Goal: Information Seeking & Learning: Learn about a topic

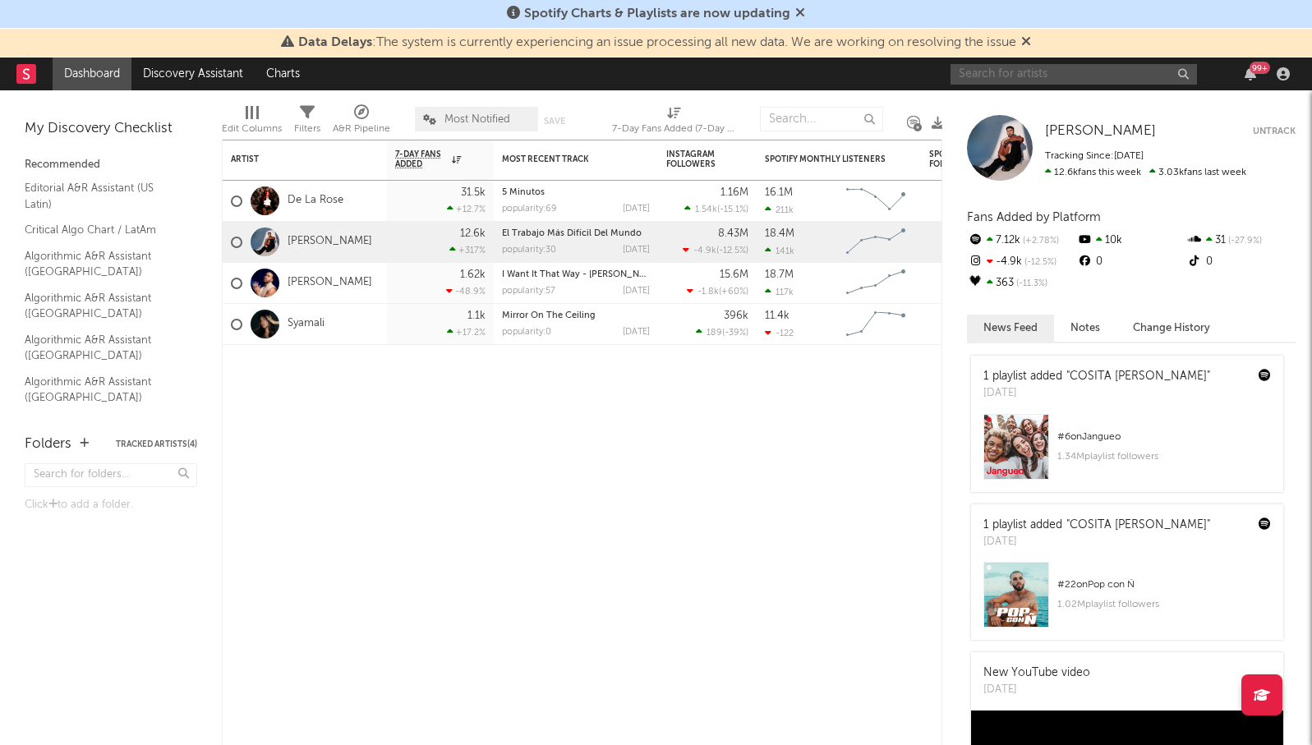
click at [1001, 76] on input "text" at bounding box center [1073, 74] width 246 height 21
click at [1018, 71] on input "[PERSON_NAME]" at bounding box center [1073, 74] width 246 height 21
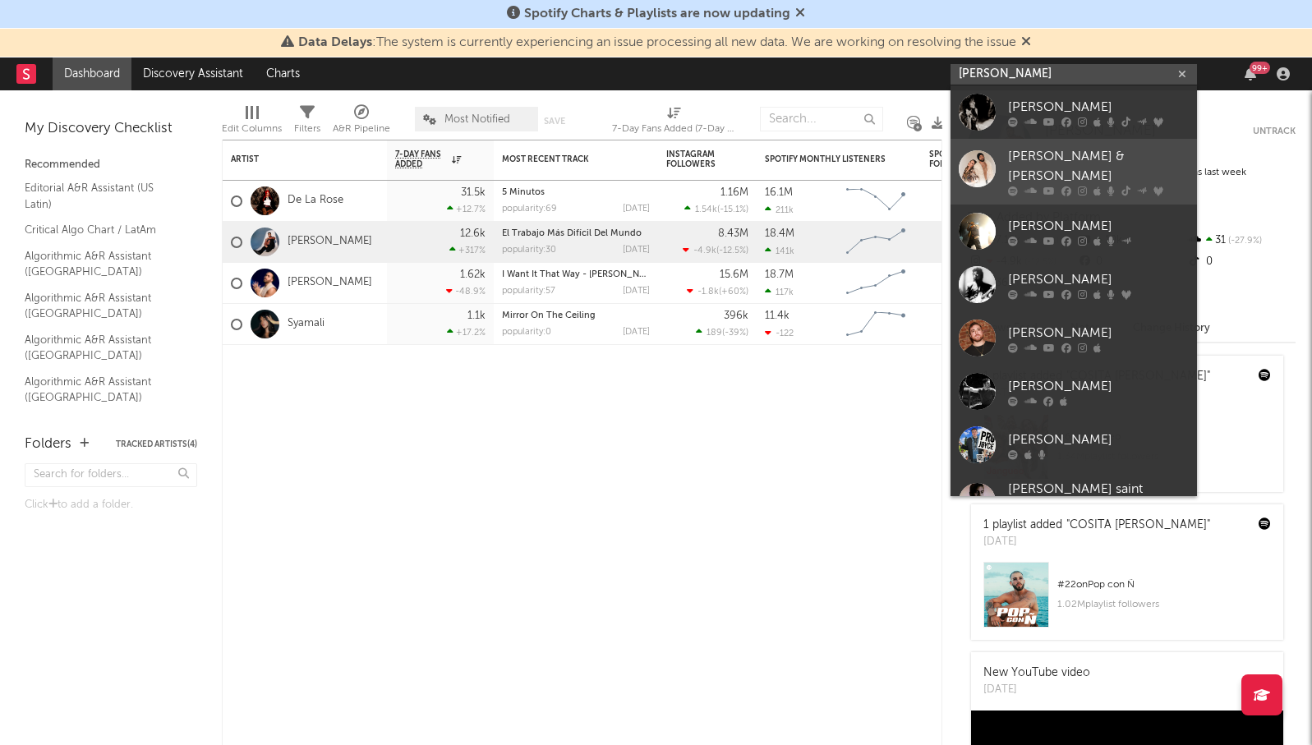
type input "[PERSON_NAME]"
click at [1038, 165] on div "[PERSON_NAME] & [PERSON_NAME]" at bounding box center [1098, 166] width 181 height 39
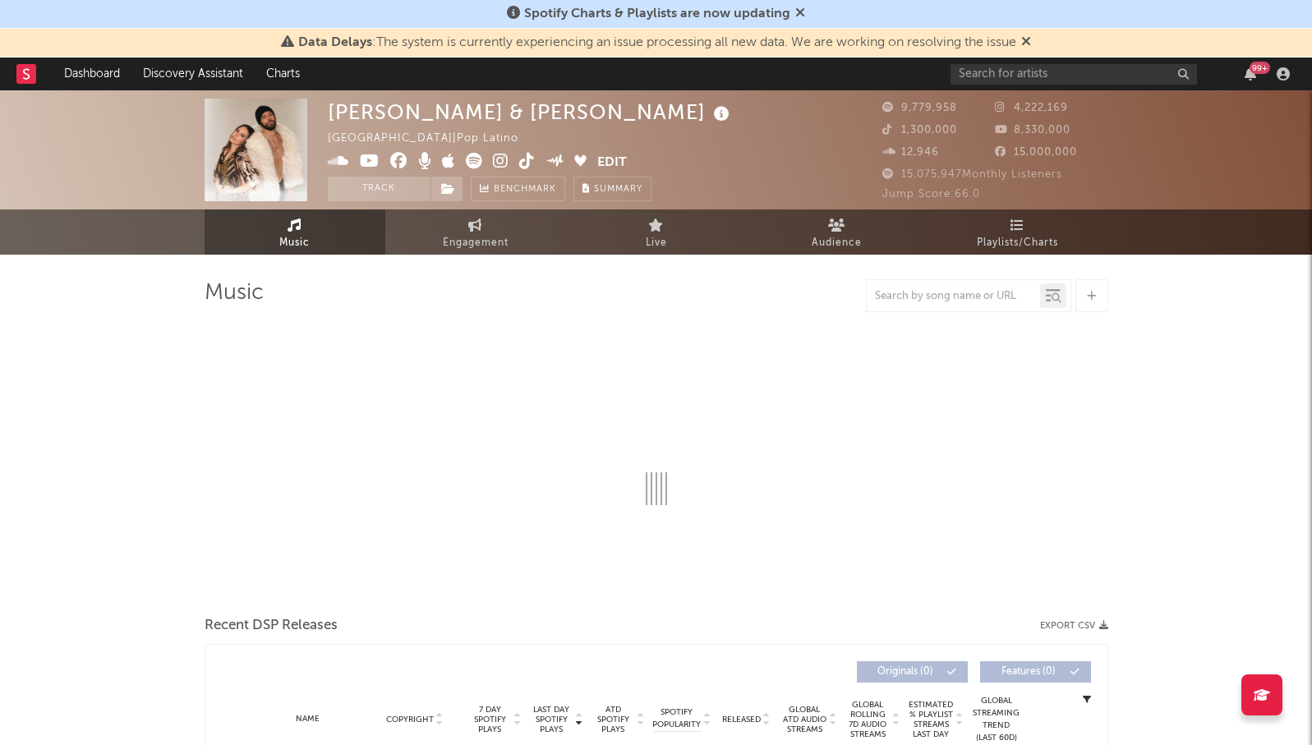
select select "6m"
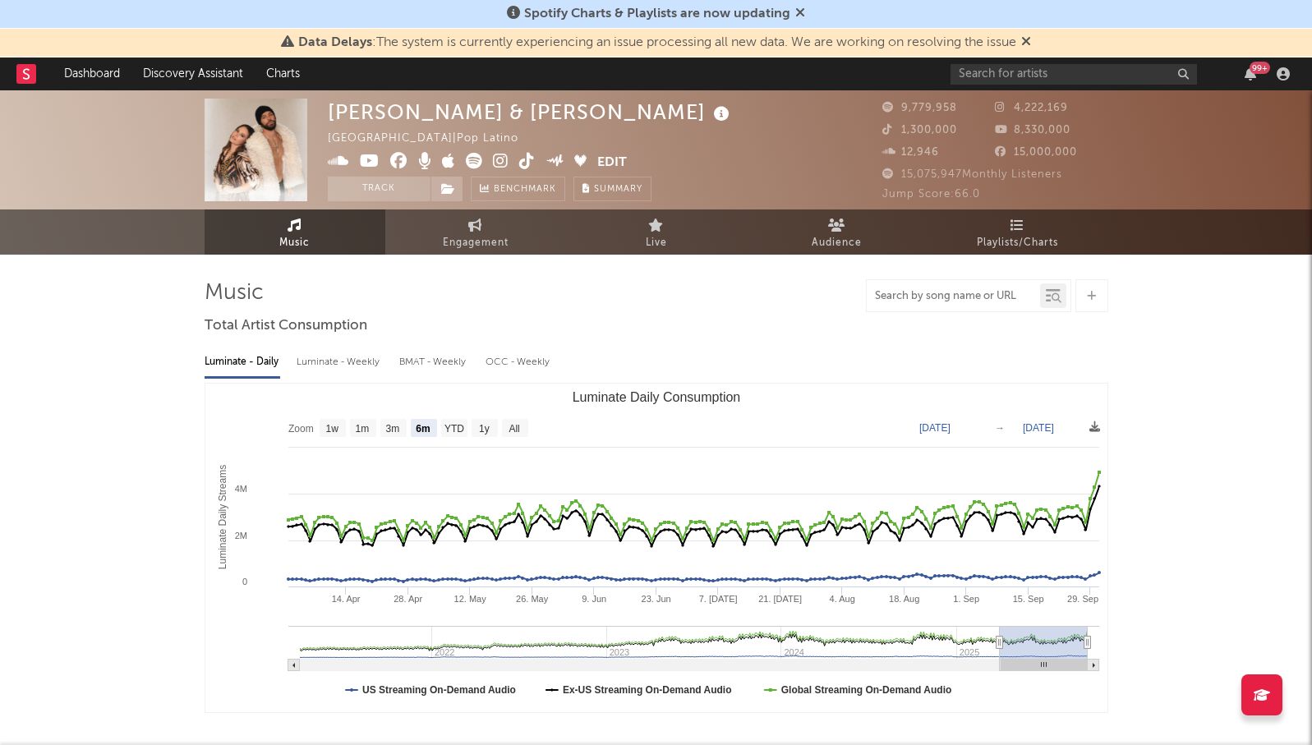
click at [947, 297] on input "text" at bounding box center [952, 296] width 173 height 13
paste input "No Sé Cómo Lo Haces"
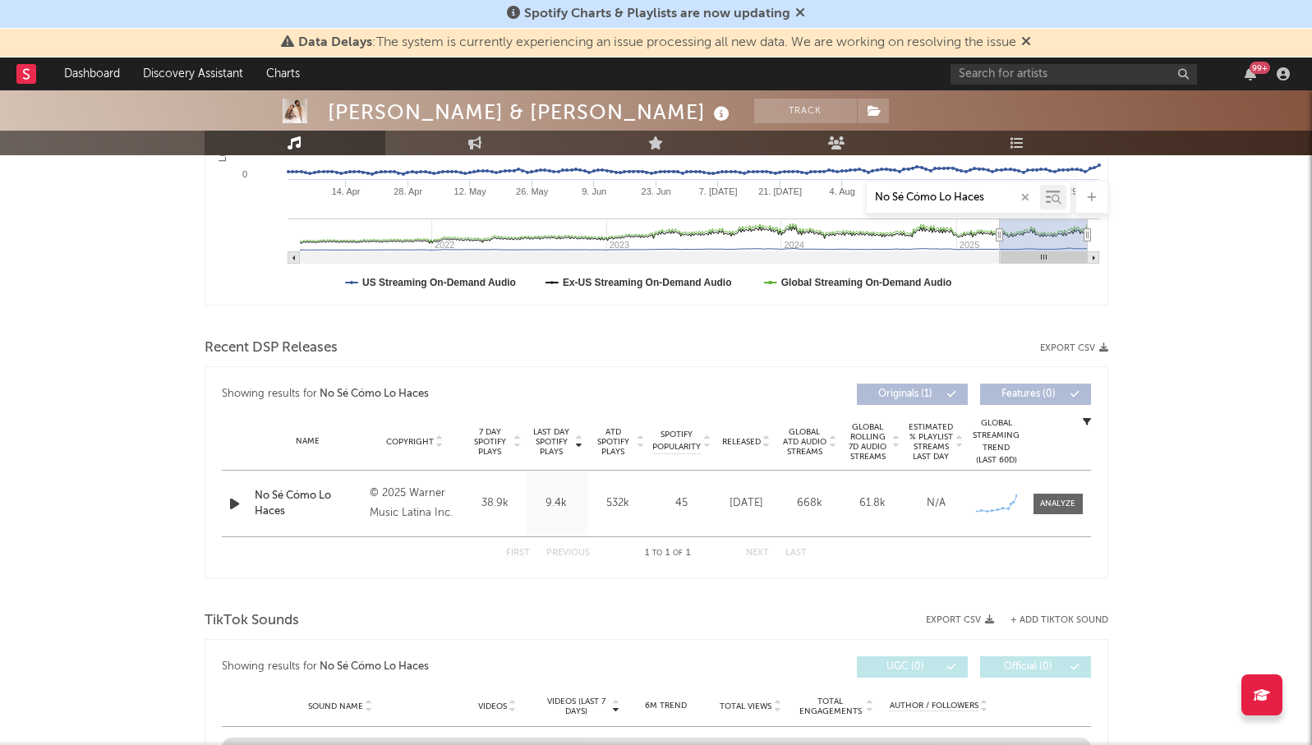
scroll to position [428, 0]
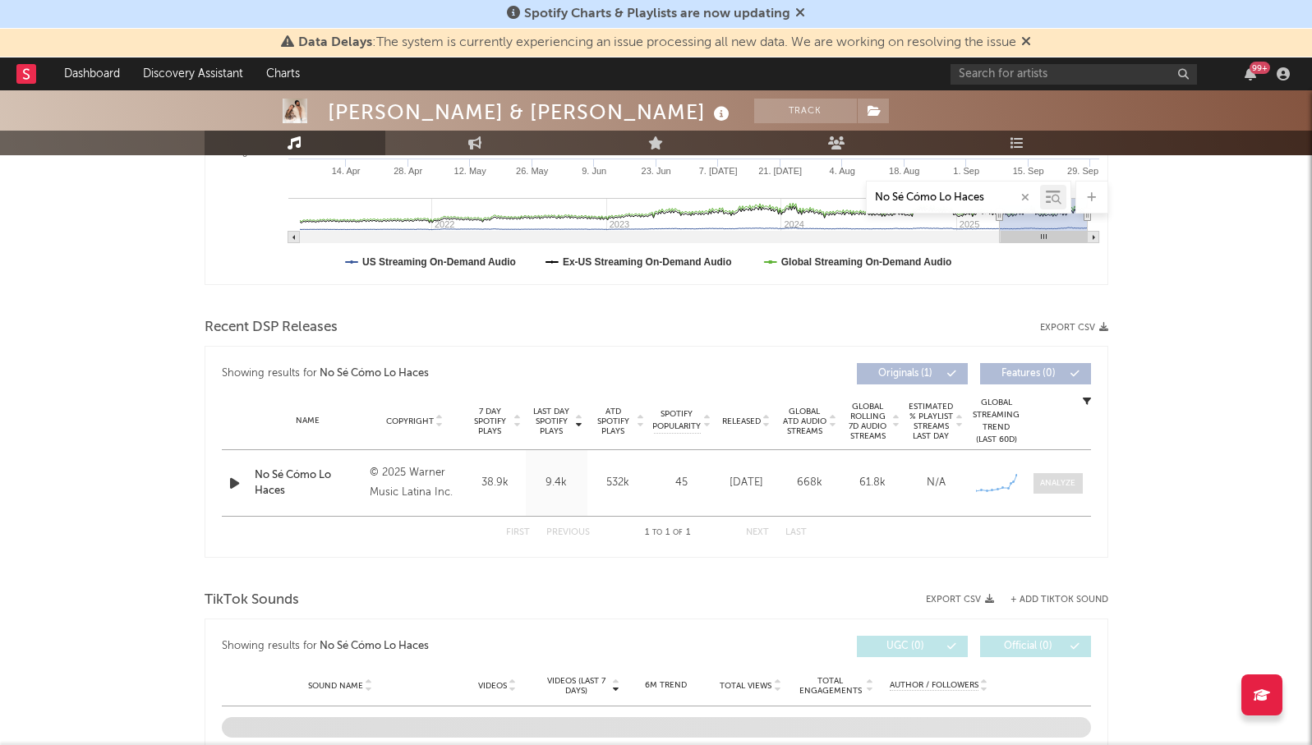
type input "No Sé Cómo Lo Haces"
click at [1062, 480] on div at bounding box center [1057, 483] width 35 height 12
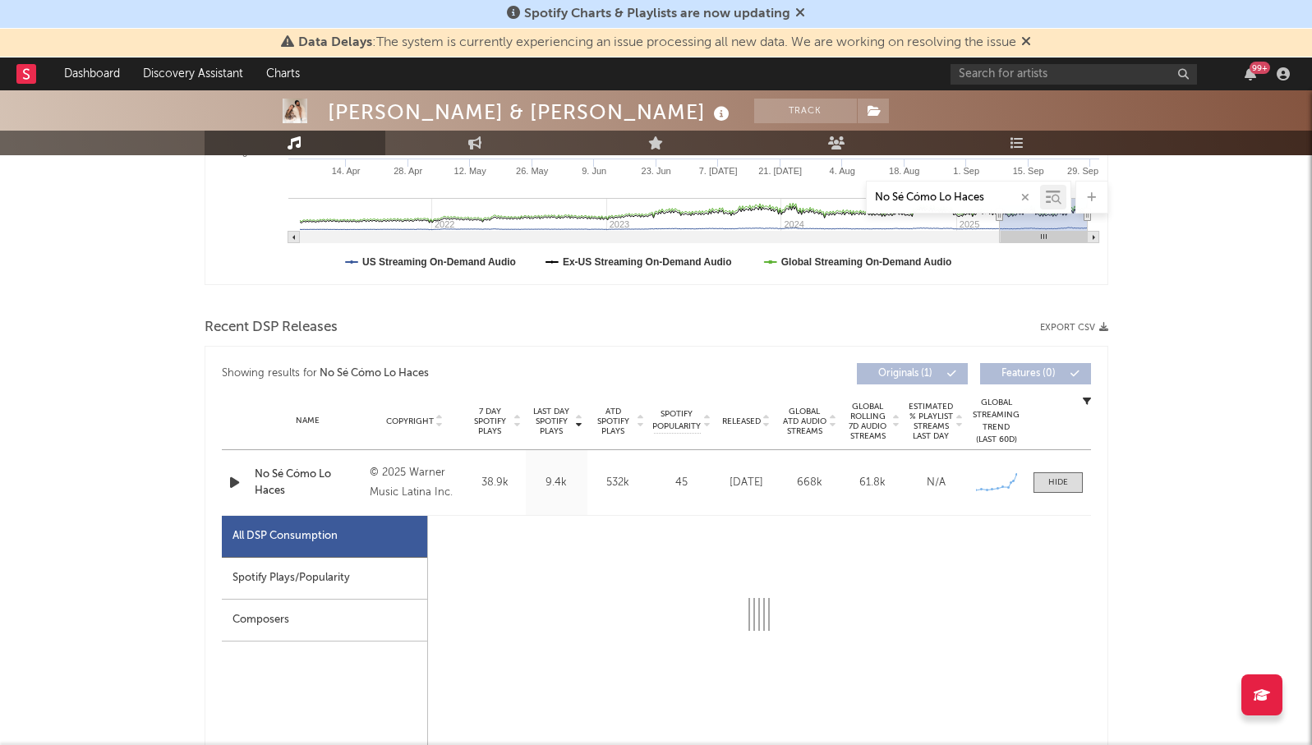
select select "1w"
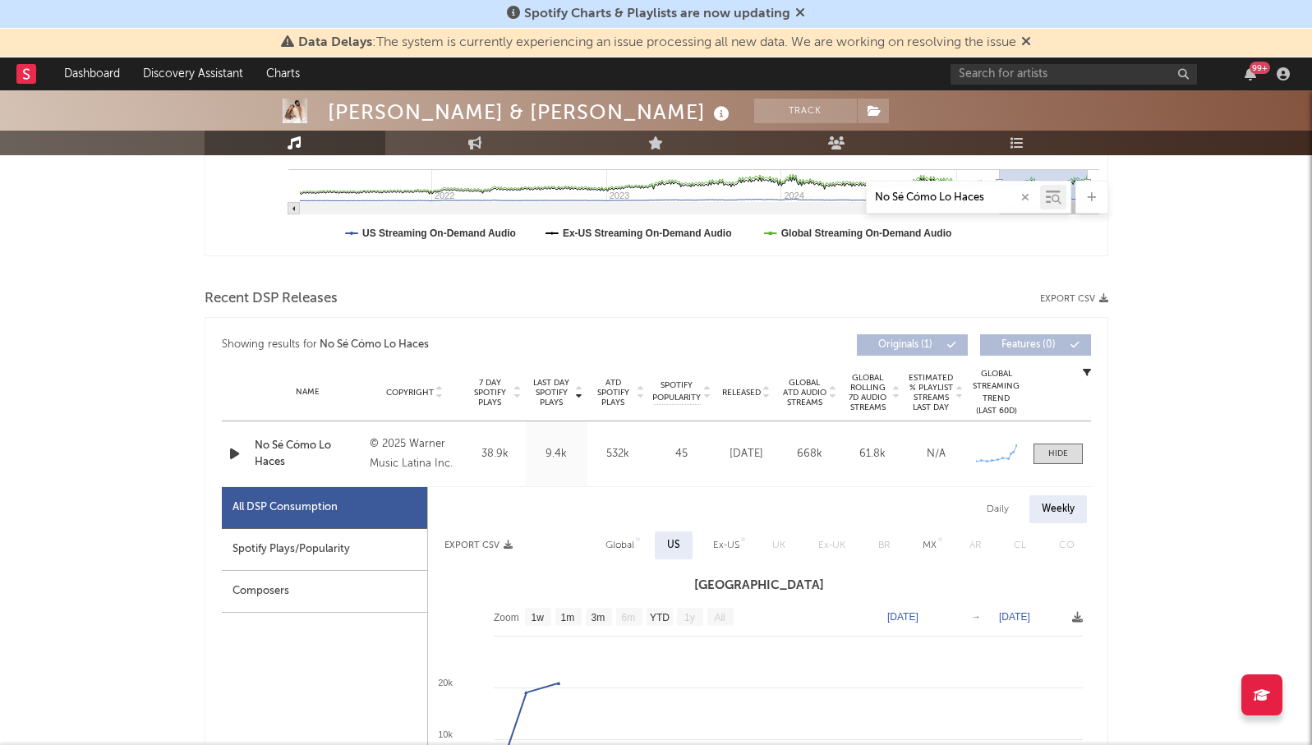
scroll to position [516, 0]
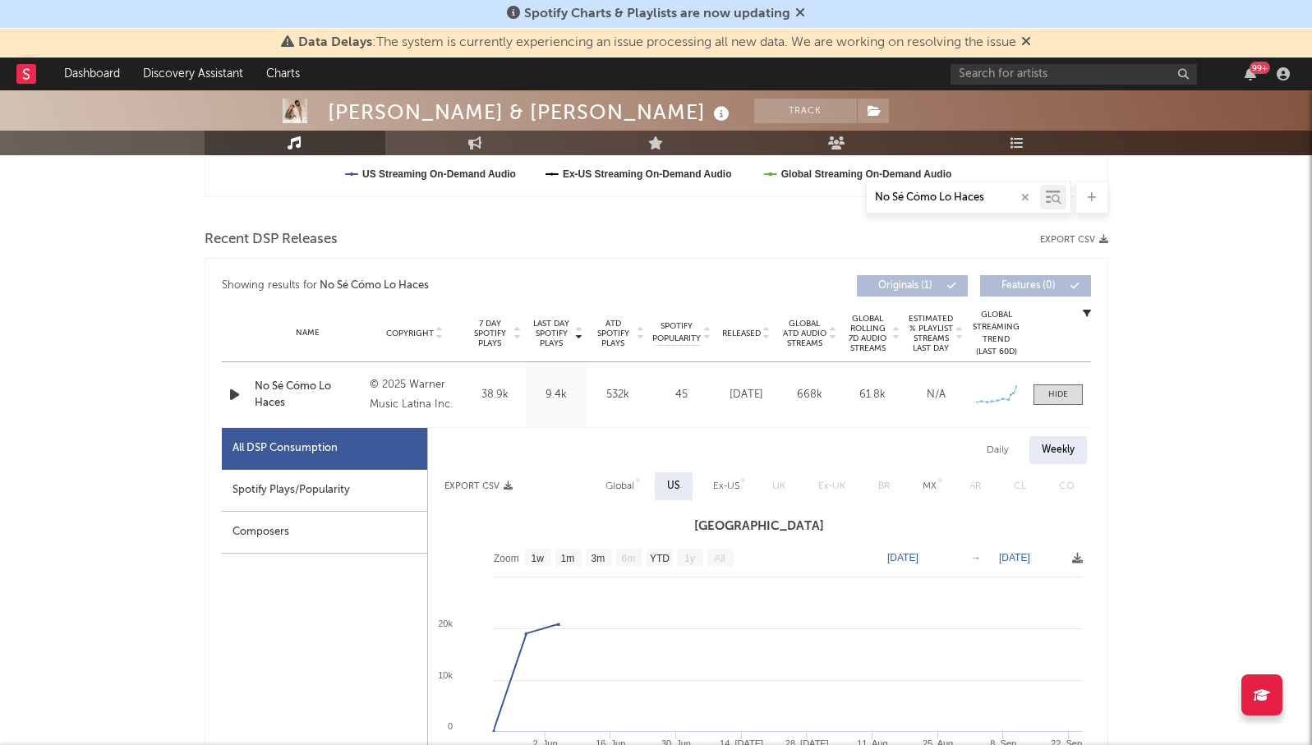
click at [362, 499] on div "Spotify Plays/Popularity" at bounding box center [324, 491] width 205 height 42
select select "1w"
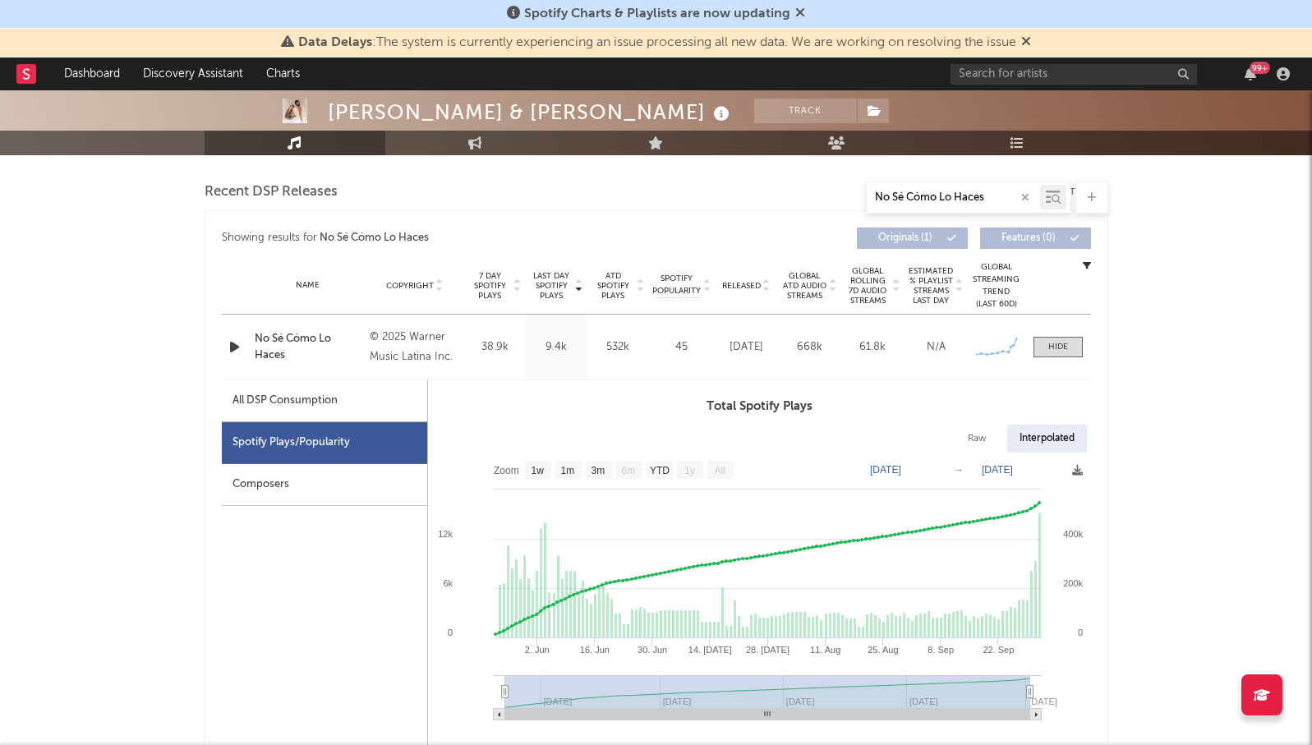
scroll to position [579, 0]
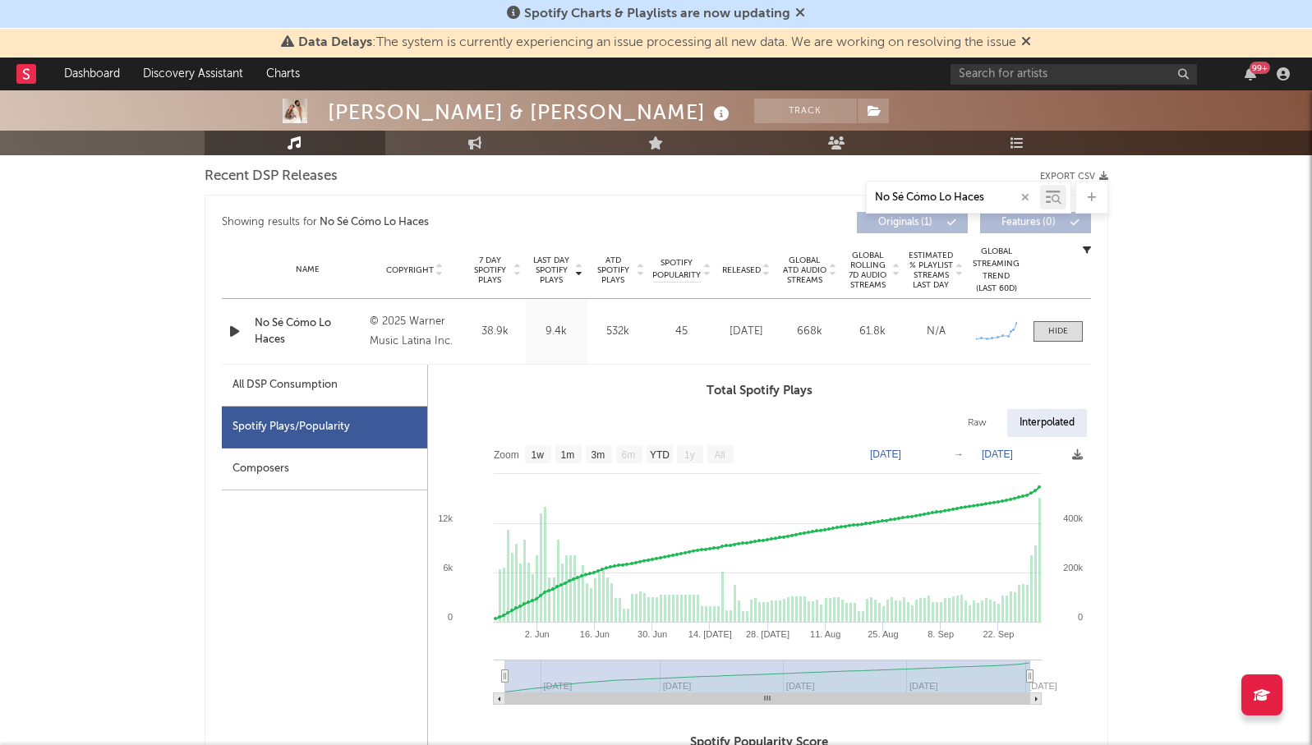
click at [941, 197] on input "No Sé Cómo Lo Haces" at bounding box center [952, 197] width 173 height 13
paste input "Jamás Te Pude Amar"
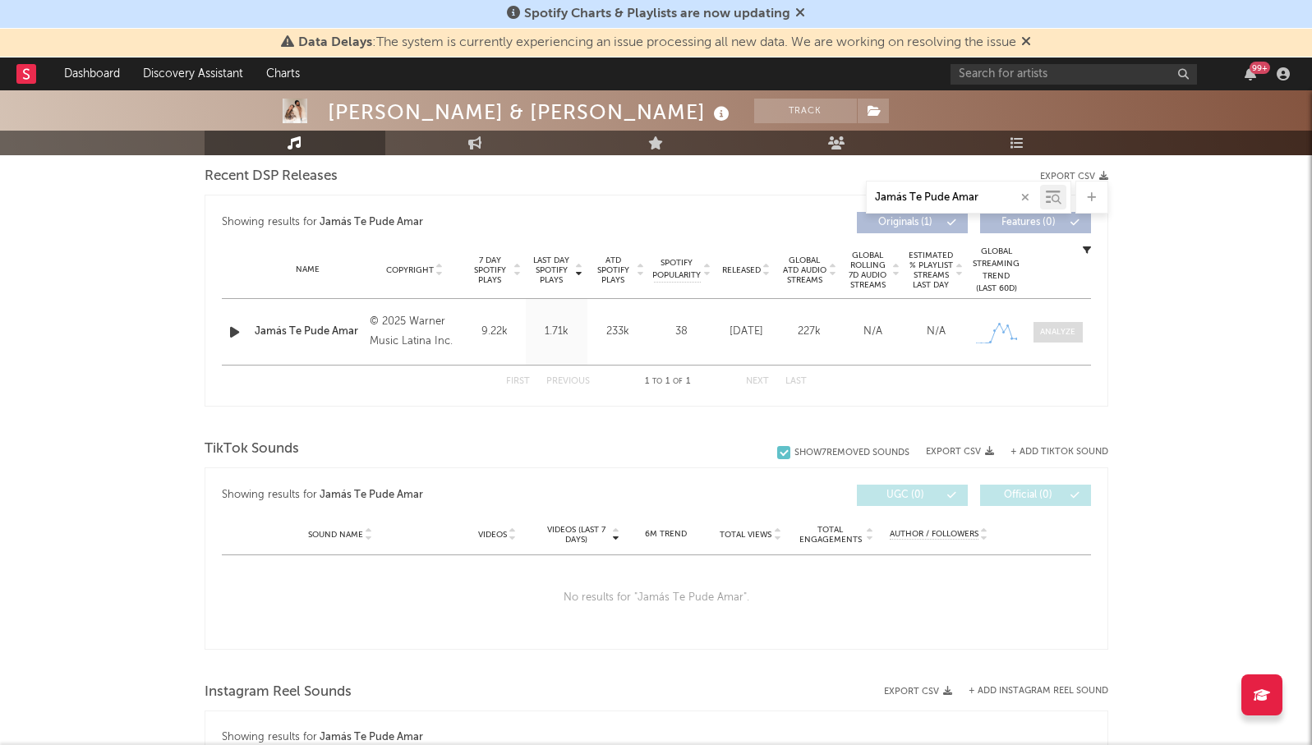
type input "Jamás Te Pude Amar"
click at [1067, 332] on div at bounding box center [1057, 332] width 35 height 12
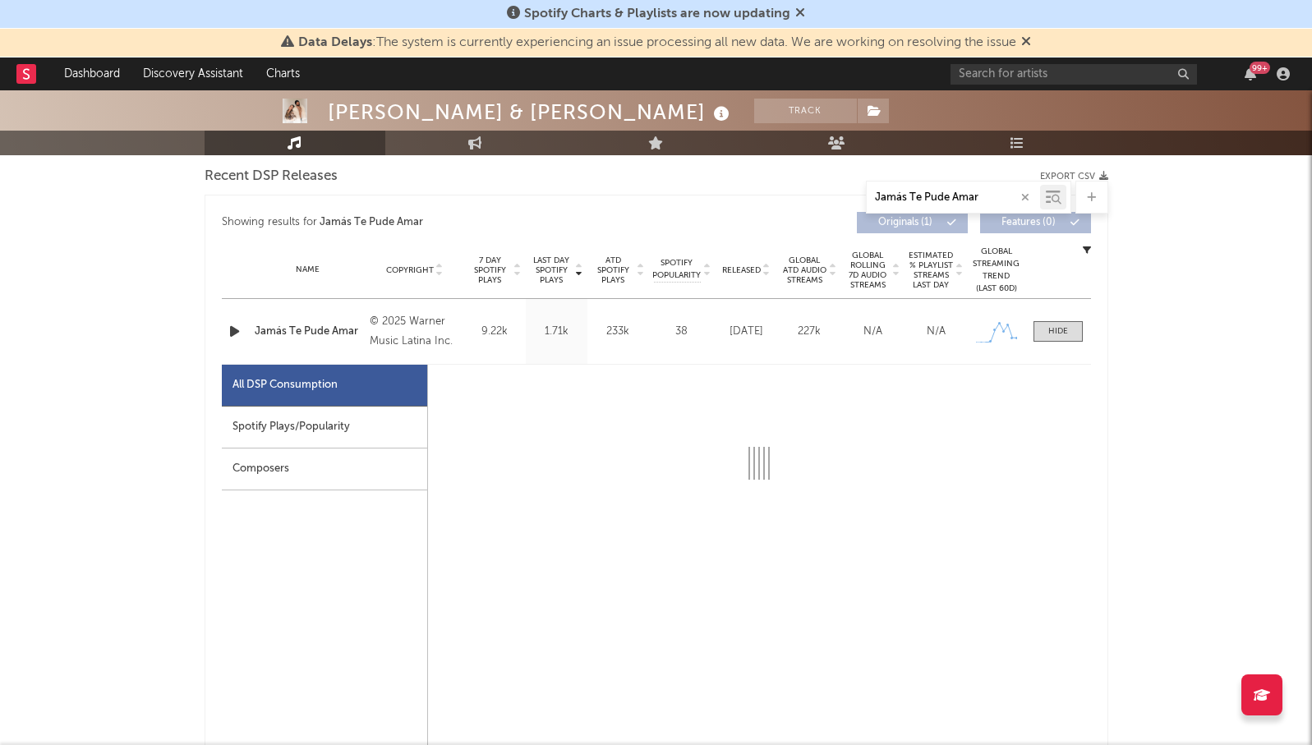
select select "1w"
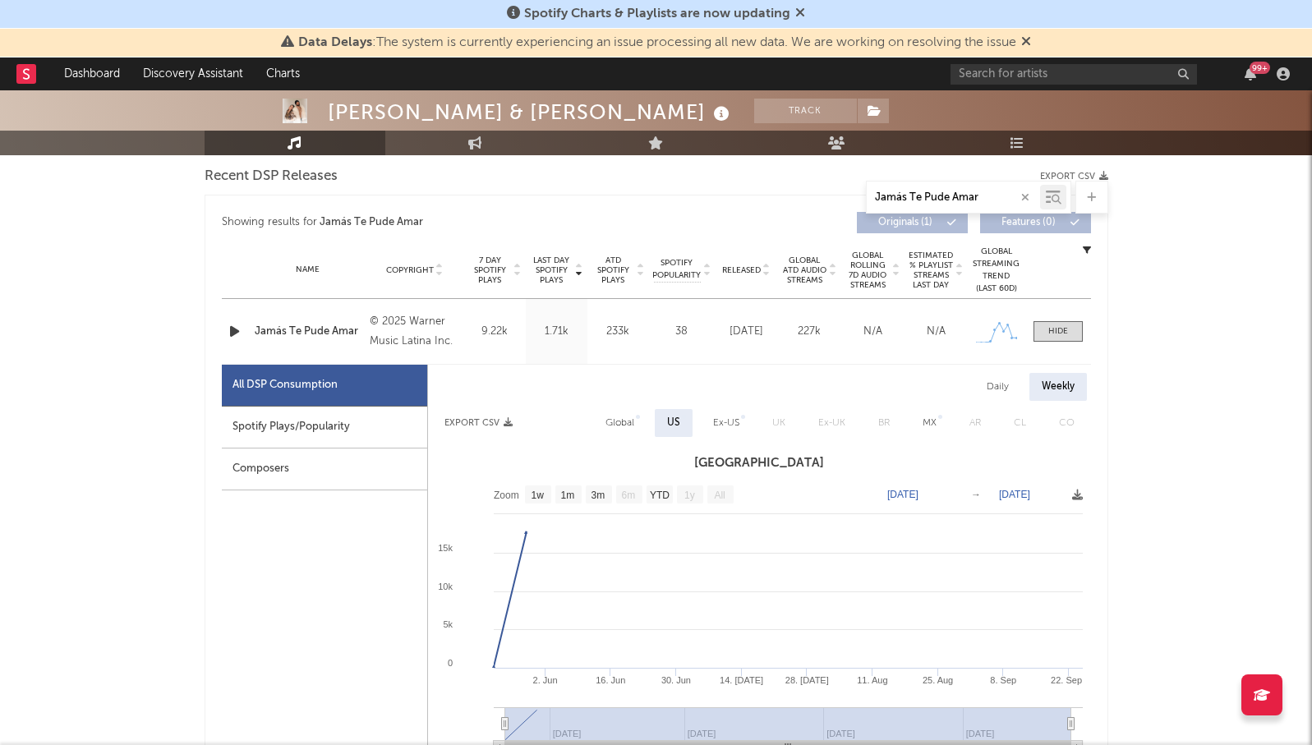
click at [312, 428] on div "Spotify Plays/Popularity" at bounding box center [324, 428] width 205 height 42
select select "1w"
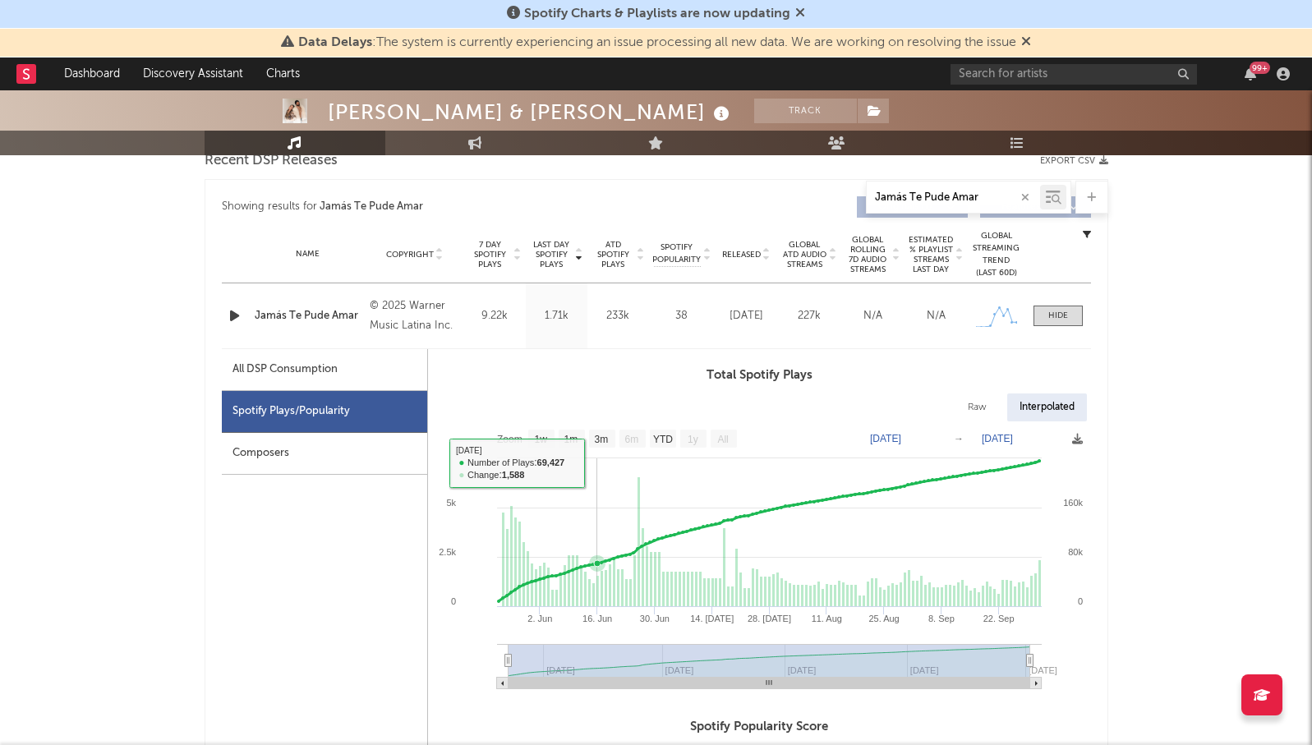
scroll to position [597, 0]
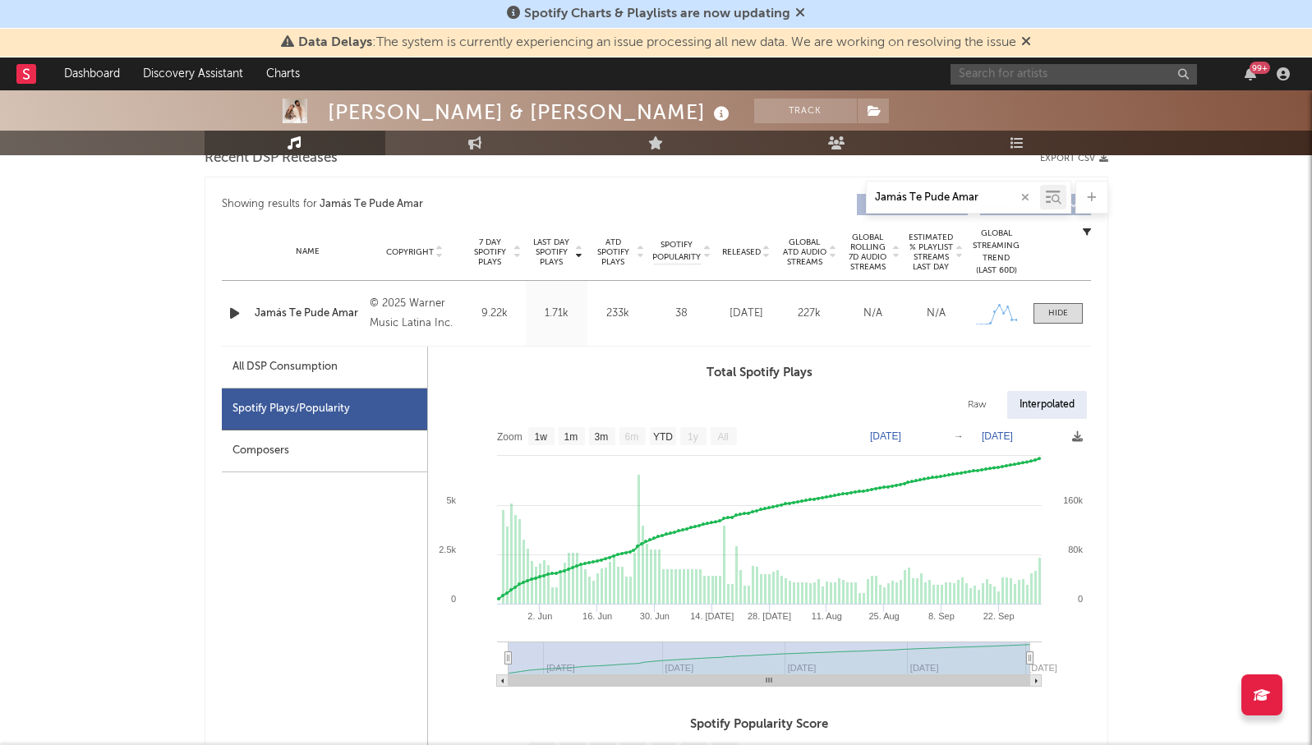
click at [1037, 76] on input "text" at bounding box center [1073, 74] width 246 height 21
click at [948, 200] on input "Jamás Te Pude Amar" at bounding box center [952, 197] width 173 height 13
paste input "Vivirás Para Amar Un Día Más"
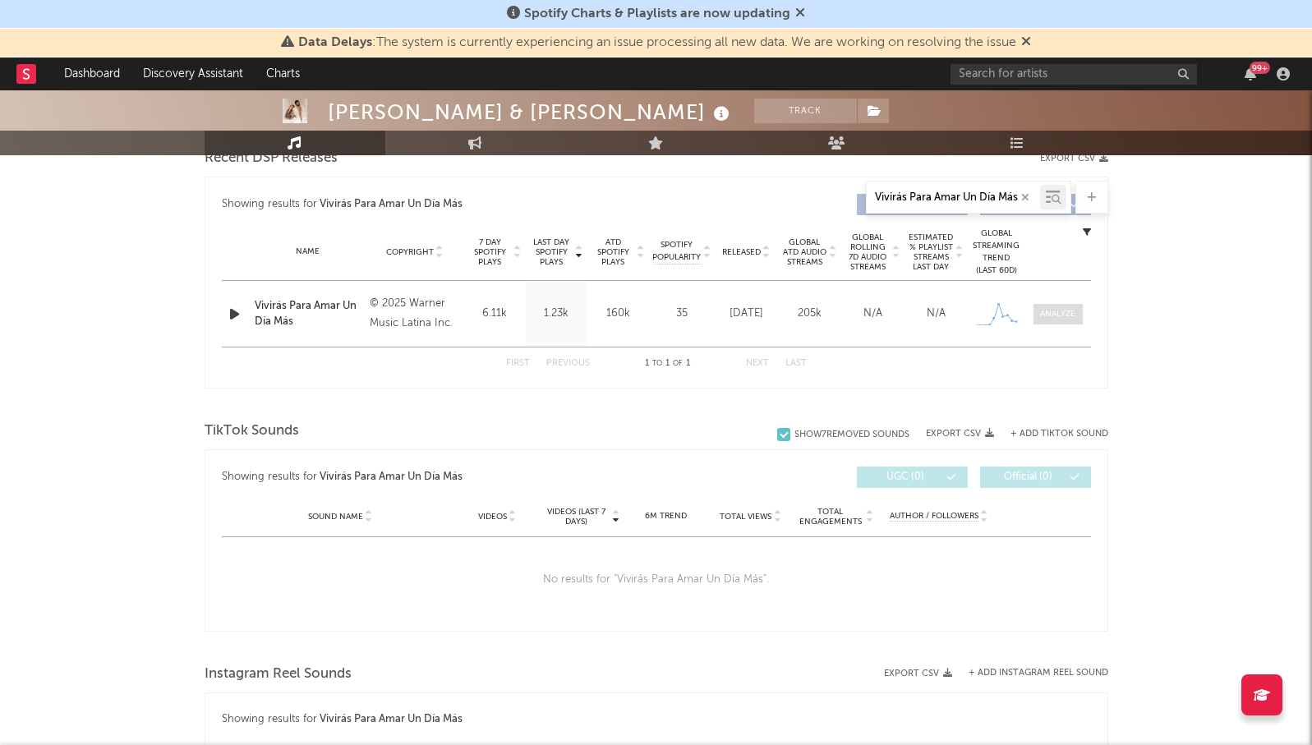
type input "Vivirás Para Amar Un Día Más"
click at [1066, 306] on span at bounding box center [1057, 314] width 49 height 21
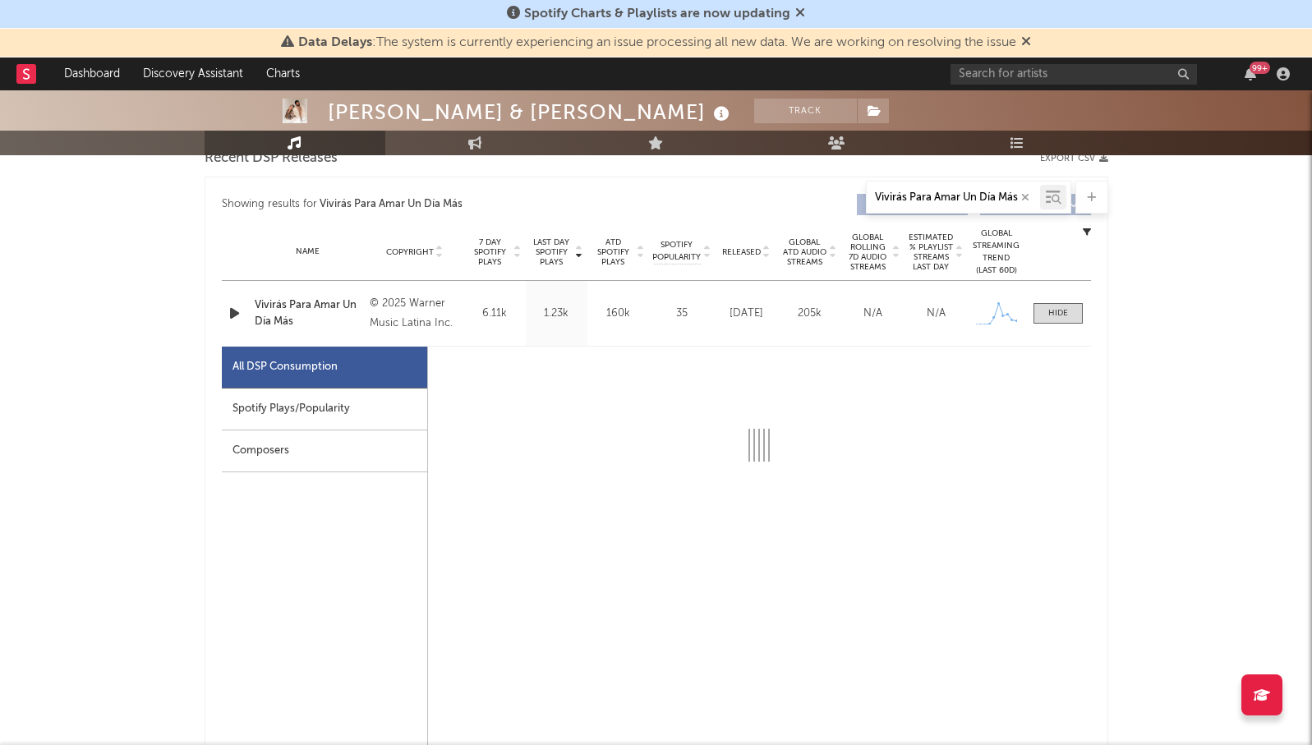
select select "1w"
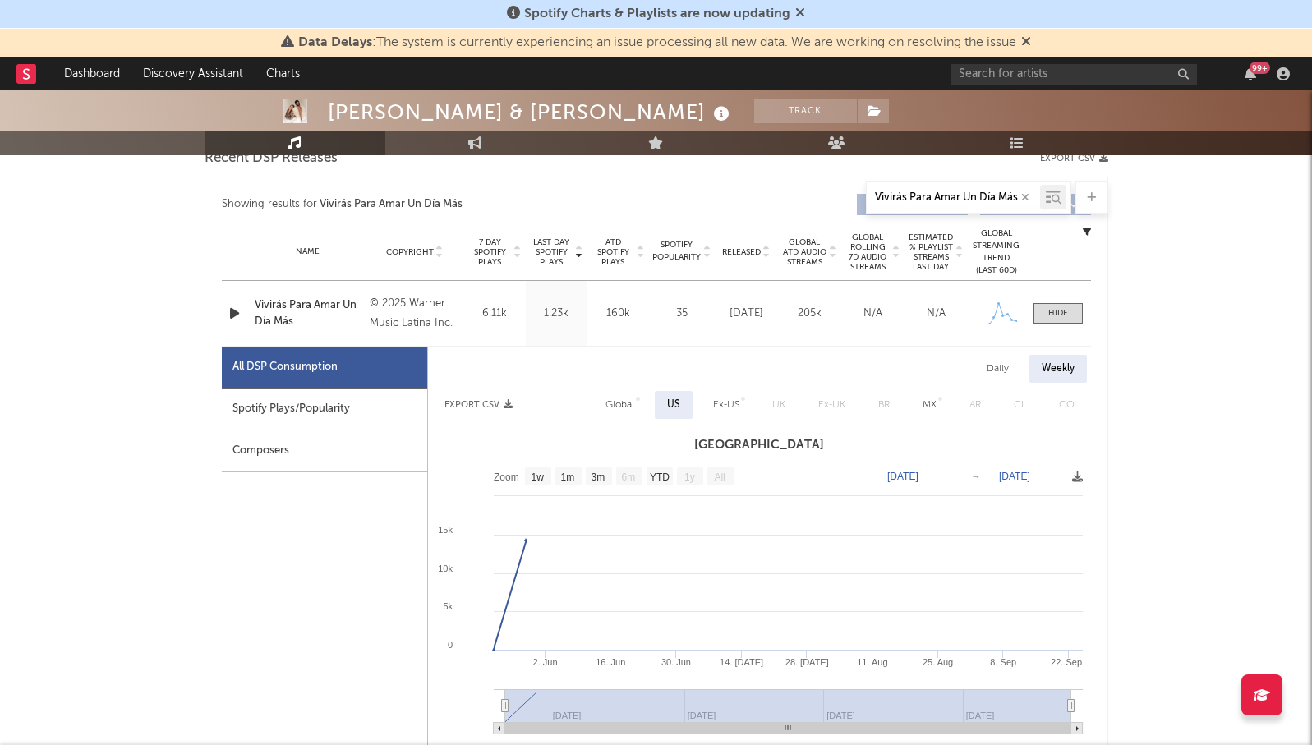
click at [333, 405] on div "Spotify Plays/Popularity" at bounding box center [324, 409] width 205 height 42
select select "1w"
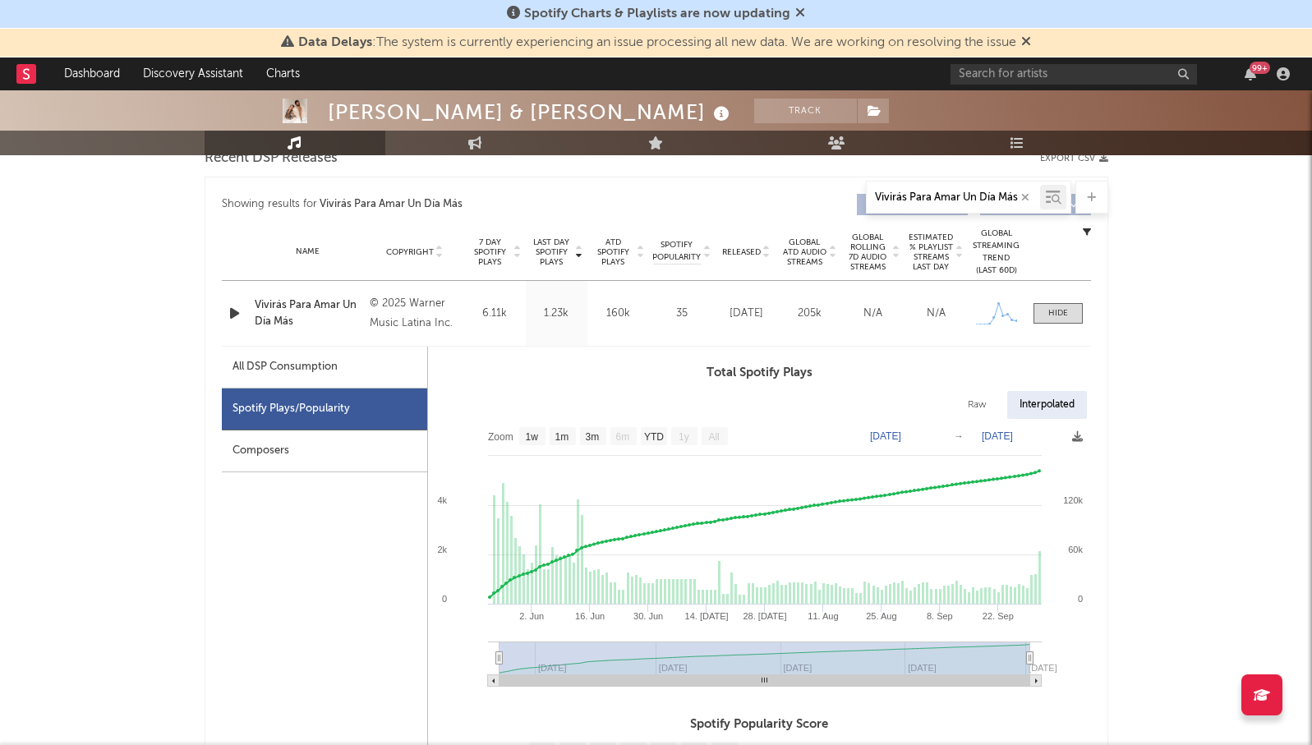
click at [972, 198] on input "Vivirás Para Amar Un Día Más" at bounding box center [952, 197] width 173 height 13
paste input "Nube"
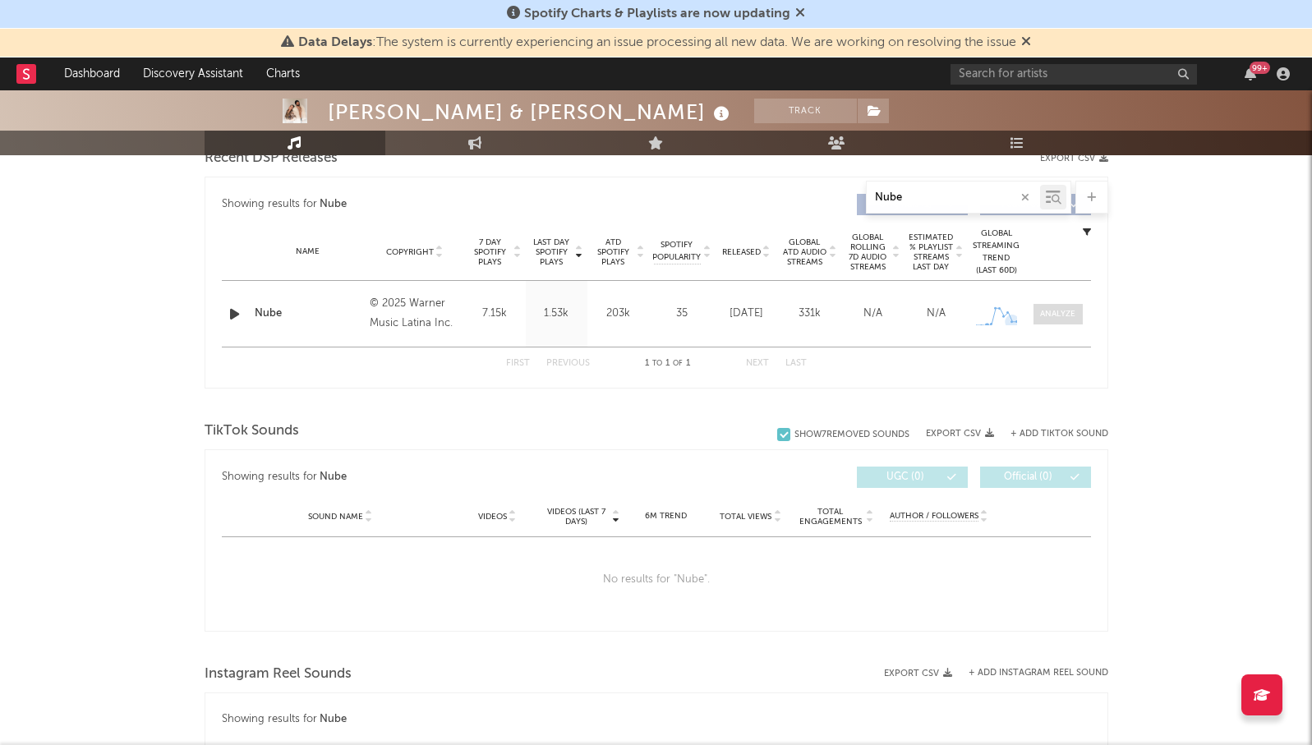
type input "Nube"
click at [1069, 313] on div at bounding box center [1057, 314] width 35 height 12
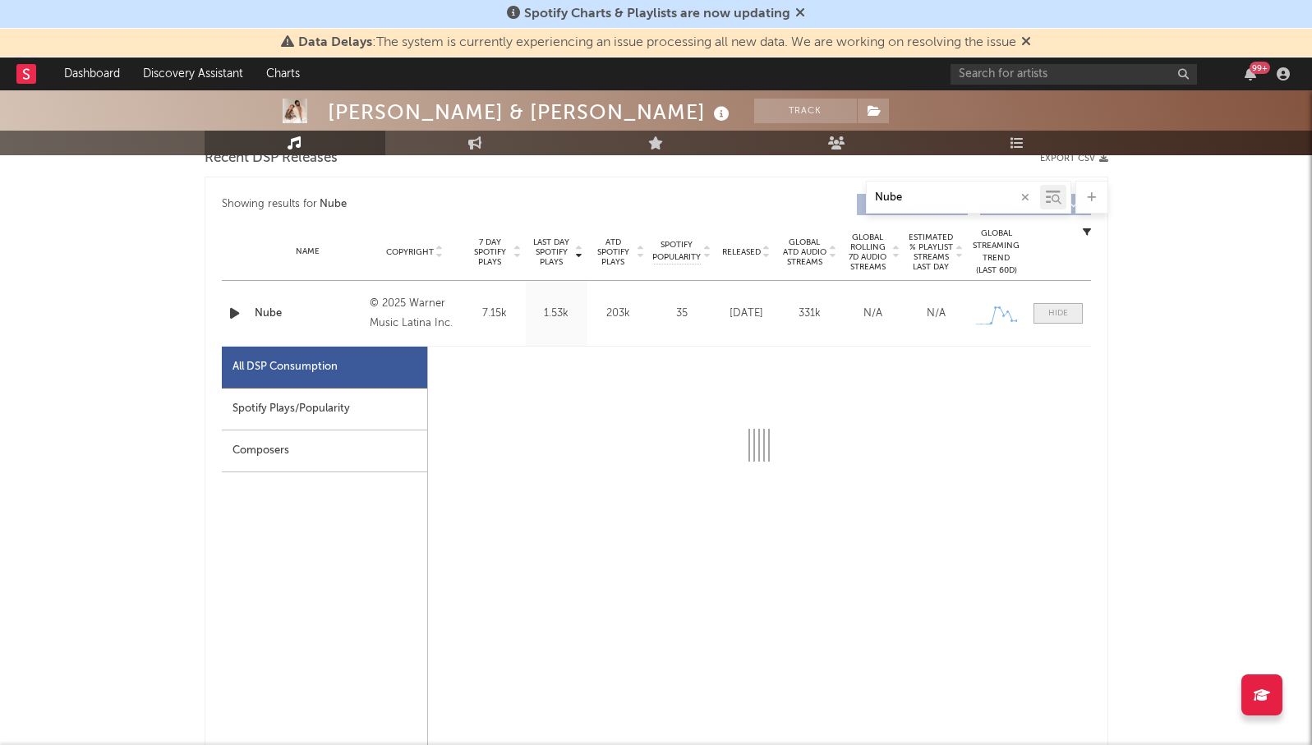
select select "1w"
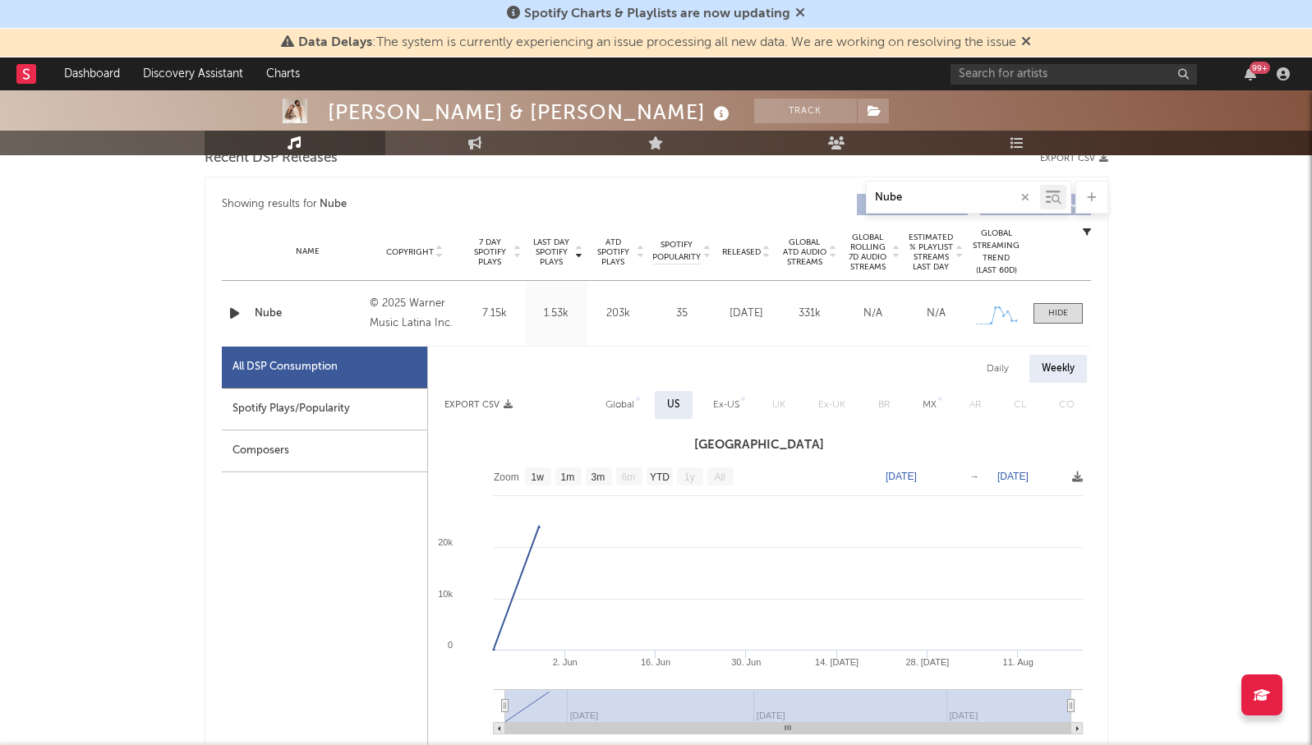
click at [325, 421] on div "Spotify Plays/Popularity" at bounding box center [324, 409] width 205 height 42
select select "1w"
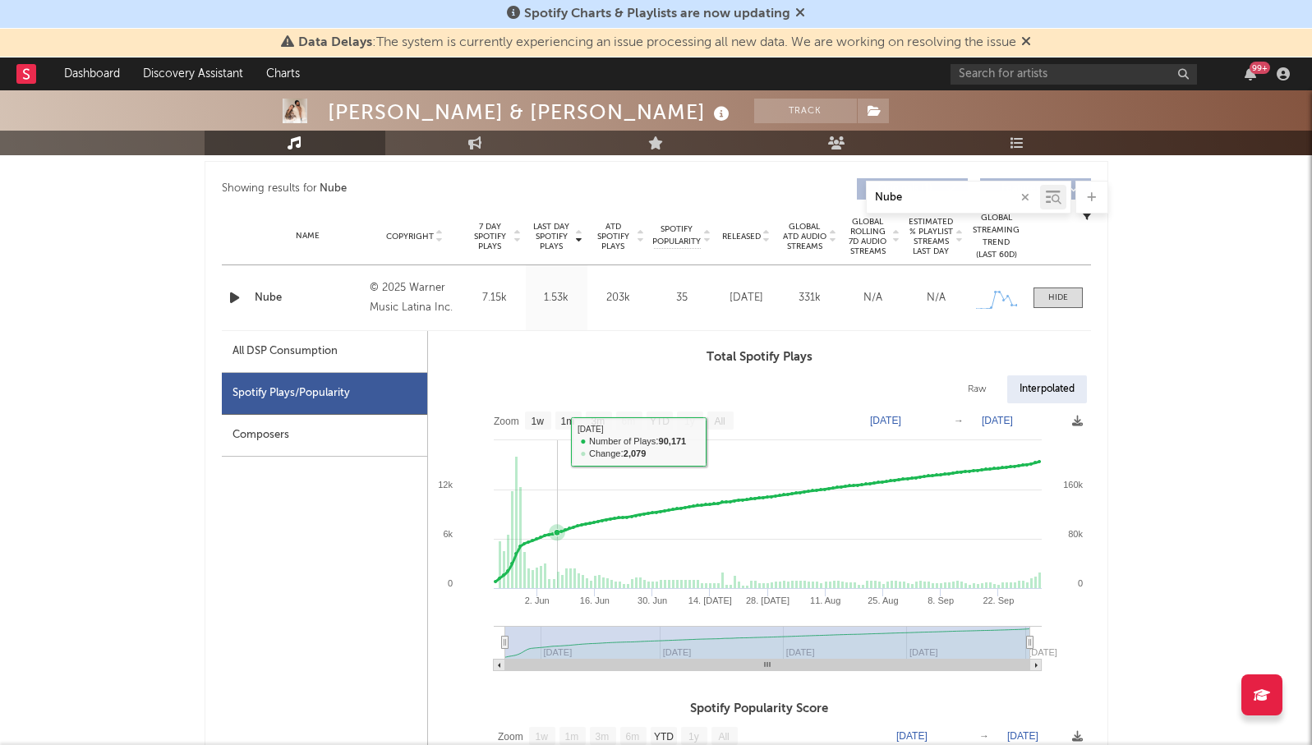
scroll to position [618, 0]
